Goal: Find specific page/section: Find specific page/section

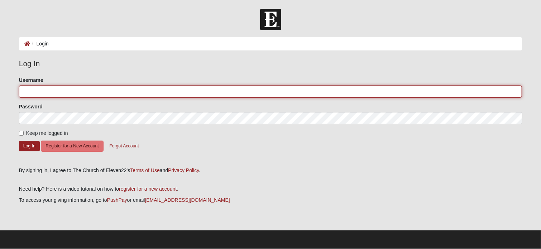
click at [43, 92] on input "Username" at bounding box center [270, 92] width 503 height 12
type input "capyoung"
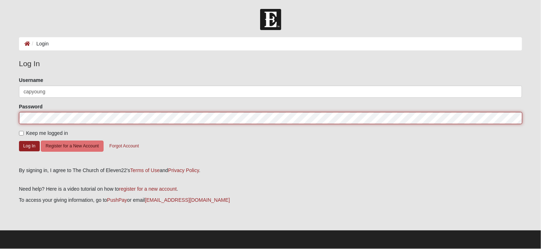
click at [19, 141] on button "Log In" at bounding box center [29, 146] width 21 height 10
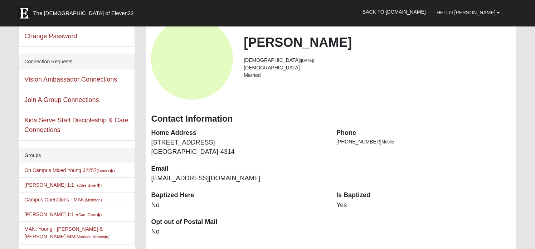
scroll to position [36, 0]
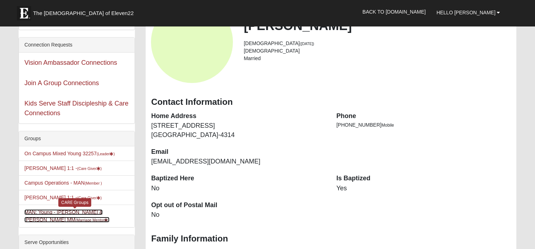
click at [102, 218] on small "(Marriage Mentor )" at bounding box center [93, 220] width 34 height 4
